Goal: Transaction & Acquisition: Register for event/course

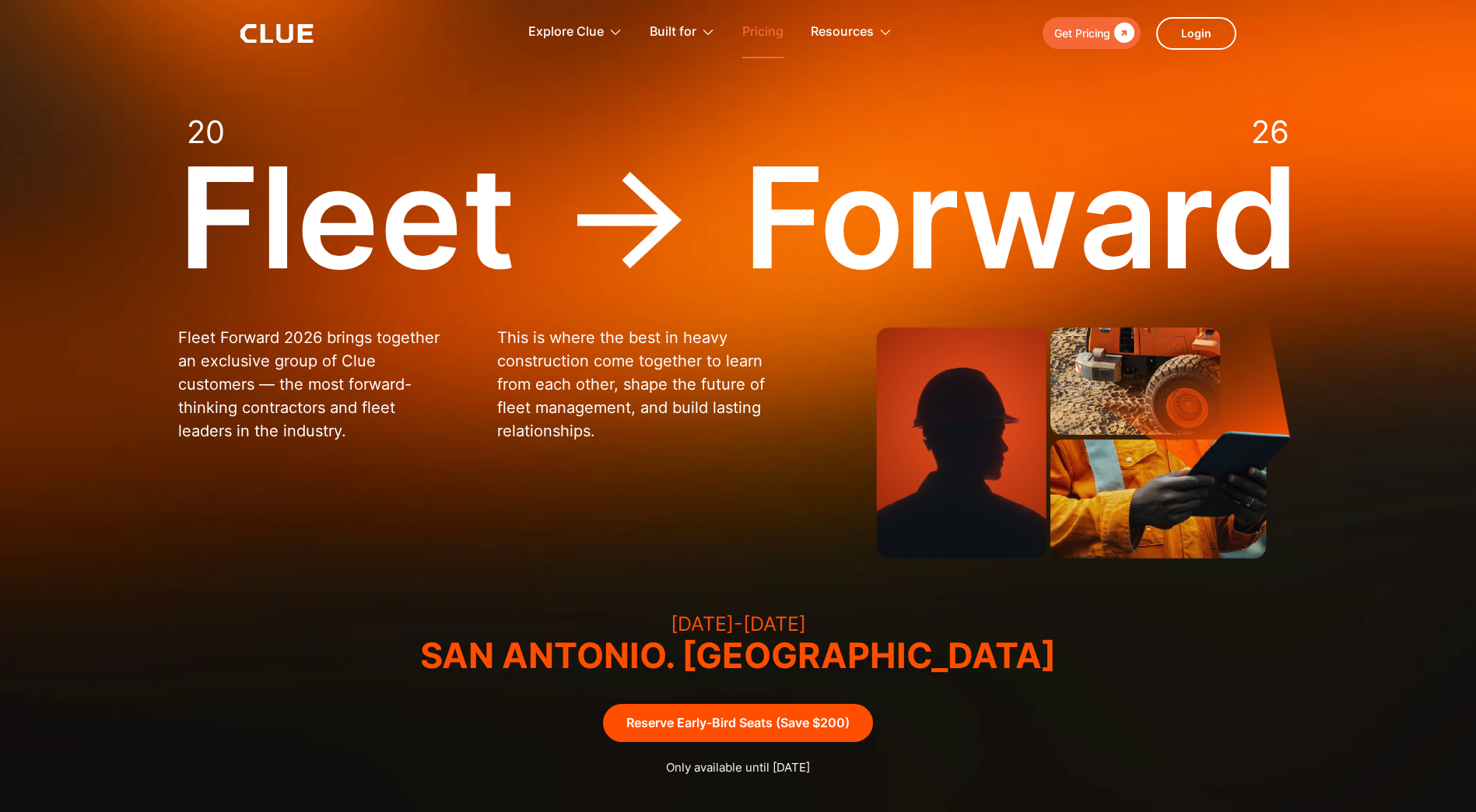
click at [771, 45] on link "Pricing" at bounding box center [763, 32] width 41 height 49
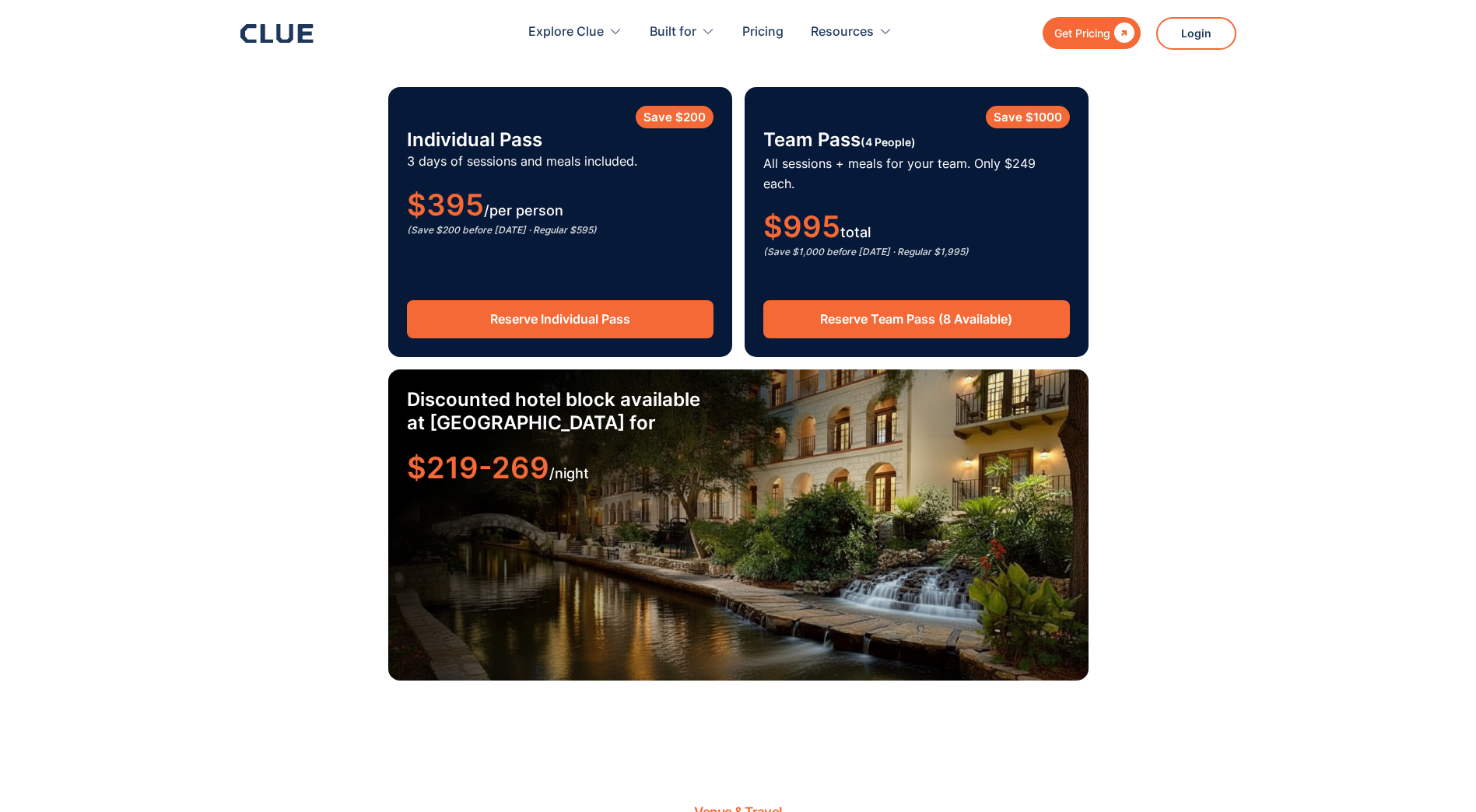
scroll to position [2391, 0]
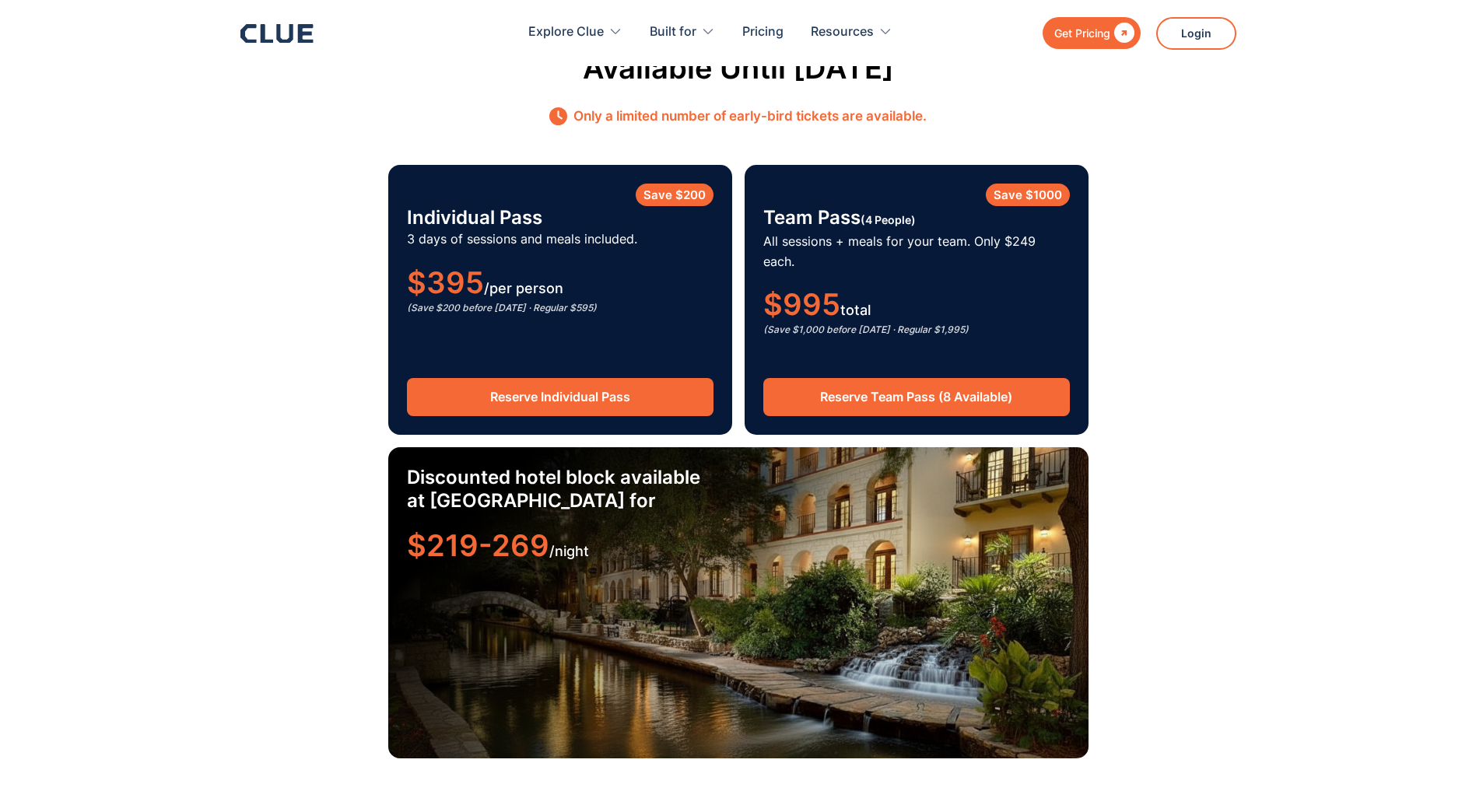
click at [913, 378] on link "Reserve Team Pass (8 Available)" at bounding box center [916, 397] width 306 height 38
